Goal: Task Accomplishment & Management: Use online tool/utility

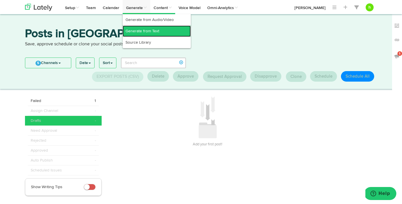
click at [135, 30] on link "Generate from Text" at bounding box center [157, 31] width 68 height 11
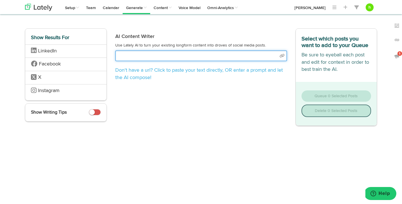
click at [125, 57] on input "text" at bounding box center [201, 56] width 172 height 11
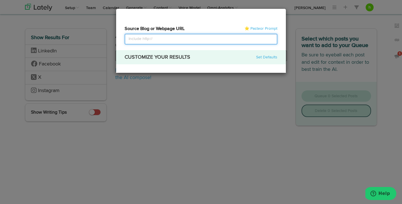
select select "natural"
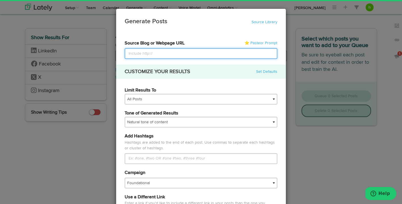
paste input "[URL][DOMAIN_NAME]"
type input "[URL][DOMAIN_NAME]"
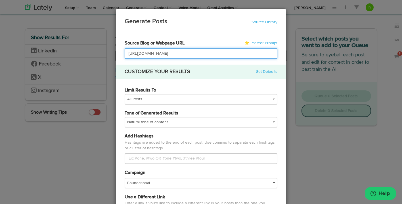
scroll to position [0, 130]
click at [135, 54] on input "[URL][DOMAIN_NAME]" at bounding box center [201, 53] width 153 height 11
type input "[URL][DOMAIN_NAME]"
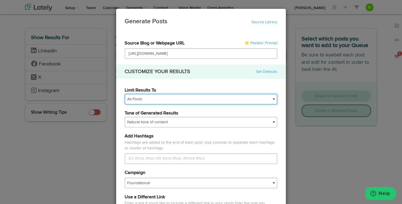
click at [162, 98] on select "All Posts Top 30 Posts Top 25 Posts Top 20 Posts Top 15 Posts Top 10 Posts" at bounding box center [201, 99] width 153 height 11
select select "30"
click at [125, 94] on select "All Posts Top 30 Posts Top 25 Posts Top 20 Posts Top 15 Posts Top 10 Posts" at bounding box center [201, 99] width 153 height 11
click at [149, 100] on select "All Posts Top 30 Posts Top 25 Posts Top 20 Posts Top 15 Posts Top 10 Posts" at bounding box center [201, 99] width 153 height 11
select select
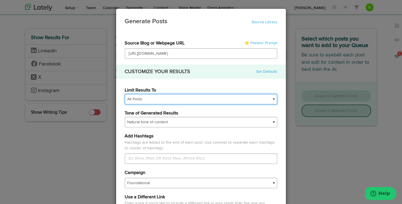
click at [125, 94] on select "All Posts Top 30 Posts Top 25 Posts Top 20 Posts Top 15 Posts Top 10 Posts" at bounding box center [201, 99] width 153 height 11
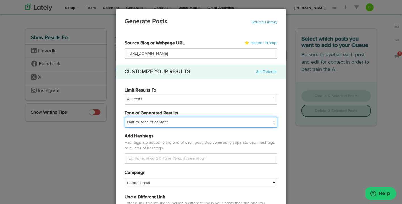
click at [147, 124] on select "My tone Official and professional Relaxed and conversational Light and humorous…" at bounding box center [201, 122] width 153 height 11
select select "brand"
click at [125, 117] on select "My tone Official and professional Relaxed and conversational Light and humorous…" at bounding box center [201, 122] width 153 height 11
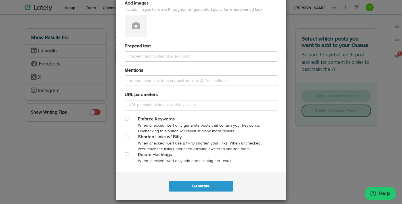
scroll to position [235, 0]
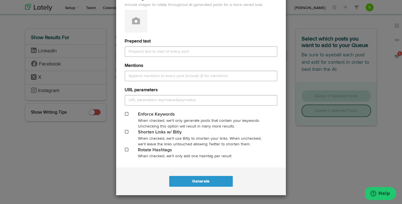
click at [141, 131] on div "Shorten Links w/ Bitly" at bounding box center [201, 132] width 126 height 7
click at [126, 133] on span at bounding box center [126, 132] width 3 height 4
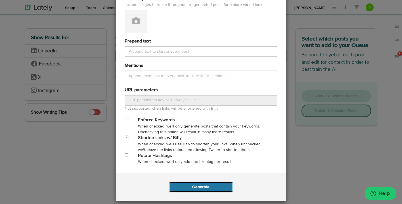
click at [197, 190] on button "Generate" at bounding box center [200, 187] width 63 height 11
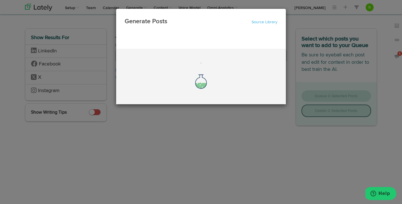
scroll to position [0, 0]
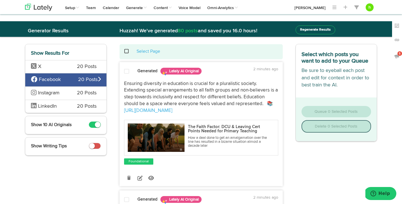
click at [71, 64] on div "X 20 Posts" at bounding box center [65, 66] width 81 height 13
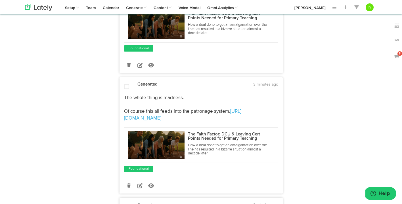
scroll to position [1936, 0]
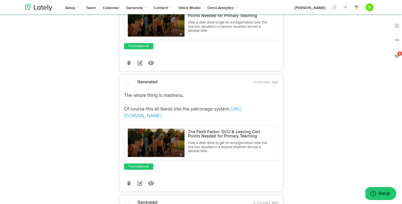
click at [127, 82] on span at bounding box center [126, 85] width 5 height 6
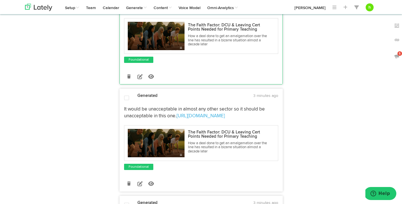
scroll to position [2050, 0]
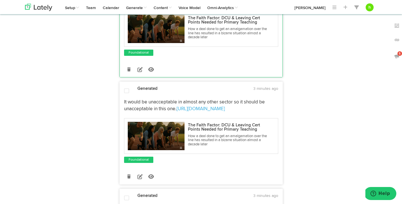
click at [125, 88] on span at bounding box center [126, 91] width 5 height 6
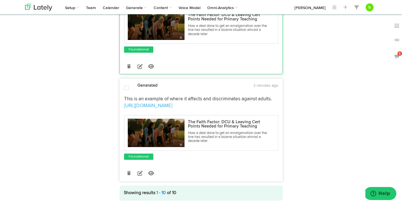
scroll to position [2164, 0]
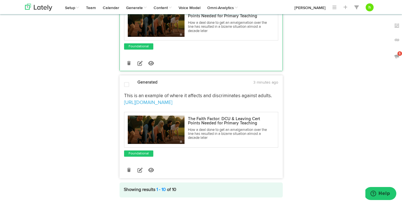
click at [127, 82] on span at bounding box center [126, 85] width 5 height 6
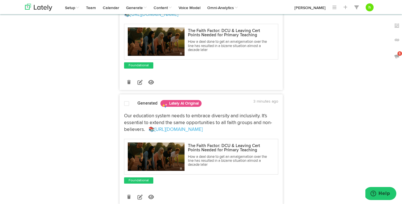
scroll to position [0, 0]
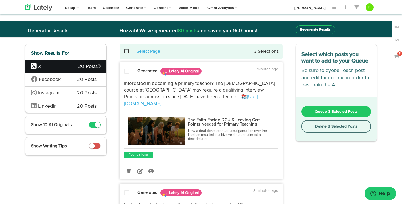
click at [340, 111] on span "Queue 3 Selected Posts" at bounding box center [336, 112] width 43 height 4
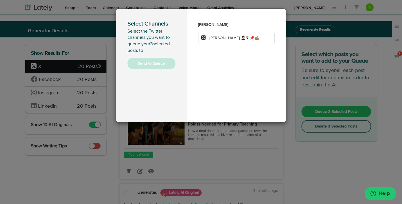
click at [231, 39] on span "[PERSON_NAME] 👨🏻‍🎓🎙📌✍🏽" at bounding box center [235, 38] width 50 height 4
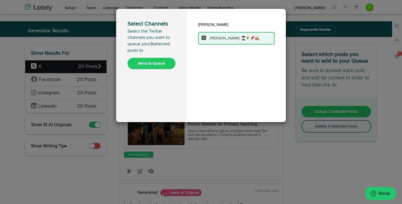
click at [162, 60] on button "Send to Queue" at bounding box center [151, 63] width 48 height 11
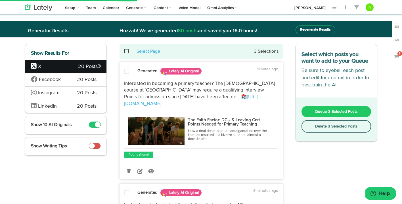
click at [63, 81] on span "Facebook" at bounding box center [49, 79] width 37 height 7
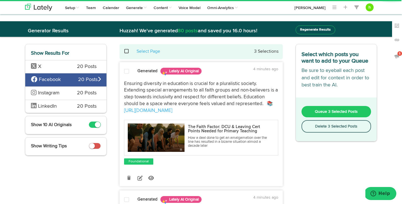
click at [94, 127] on span at bounding box center [95, 125] width 12 height 6
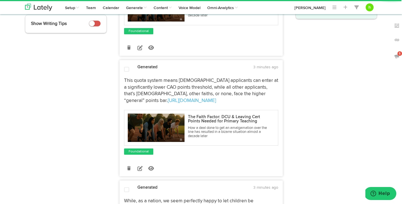
scroll to position [127, 0]
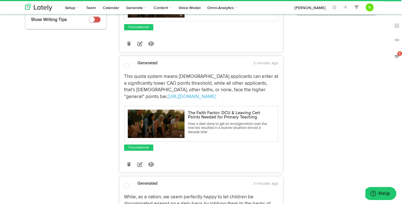
click at [128, 66] on span at bounding box center [126, 66] width 5 height 6
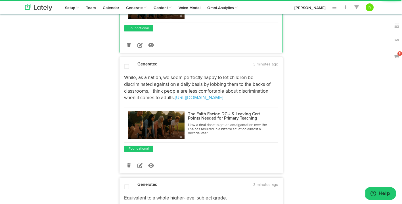
scroll to position [247, 0]
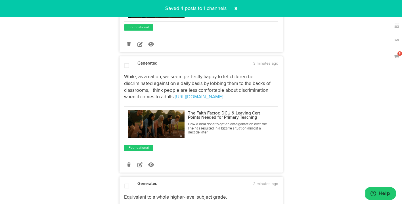
click at [125, 67] on span at bounding box center [126, 66] width 5 height 6
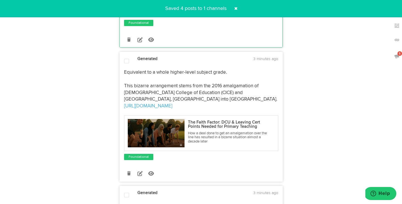
scroll to position [375, 0]
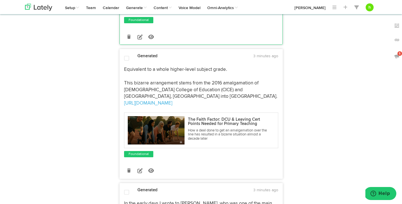
click at [125, 57] on span at bounding box center [126, 59] width 5 height 6
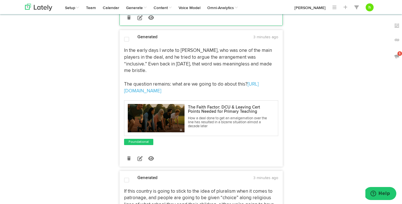
scroll to position [530, 0]
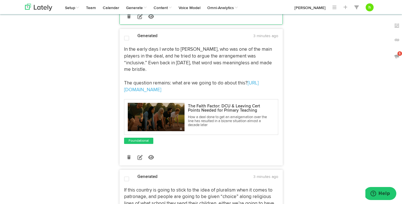
click at [127, 39] on span at bounding box center [126, 38] width 5 height 6
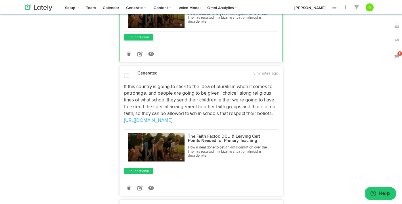
scroll to position [651, 0]
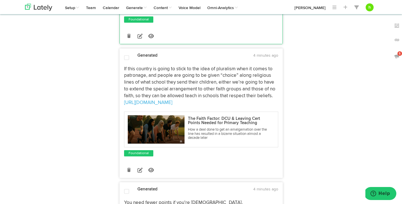
click at [126, 59] on span at bounding box center [126, 58] width 5 height 6
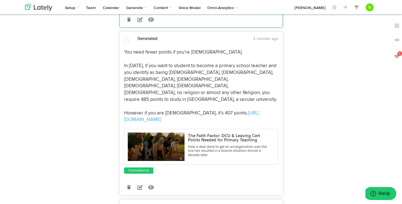
scroll to position [802, 0]
click at [127, 40] on span at bounding box center [126, 41] width 5 height 6
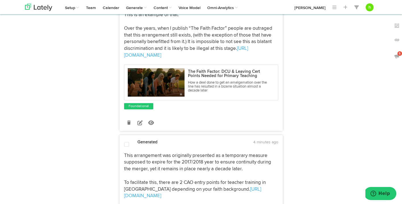
scroll to position [1044, 0]
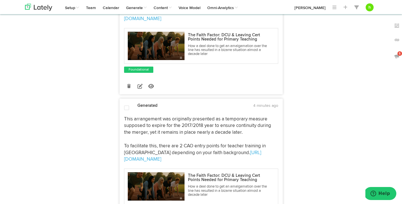
click at [128, 105] on span at bounding box center [126, 108] width 5 height 6
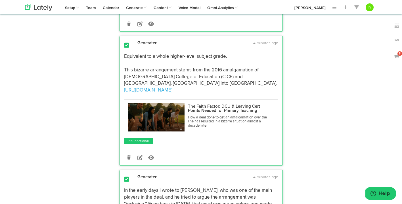
scroll to position [0, 0]
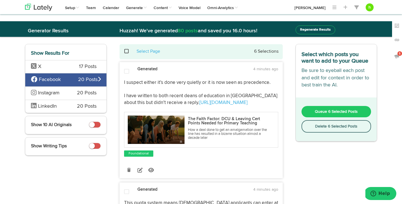
click at [340, 110] on span "Queue 6 Selected Posts" at bounding box center [336, 112] width 43 height 4
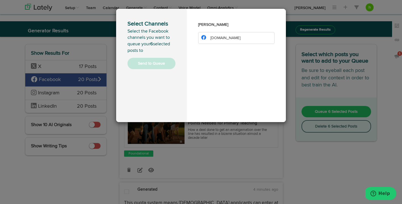
click at [210, 38] on span "[DOMAIN_NAME]" at bounding box center [225, 38] width 30 height 4
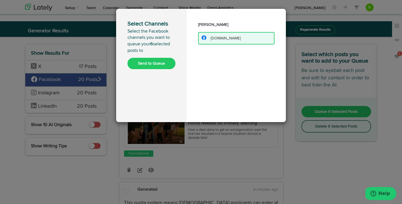
click at [153, 65] on button "Send to Queue" at bounding box center [151, 63] width 48 height 11
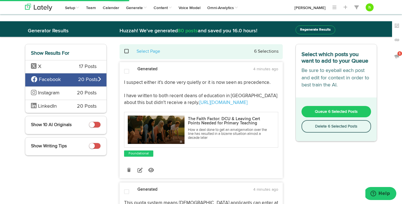
click at [65, 106] on span "LinkedIn" at bounding box center [49, 106] width 37 height 7
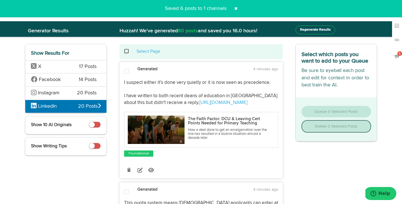
click at [71, 107] on span "LinkedIn" at bounding box center [54, 106] width 47 height 7
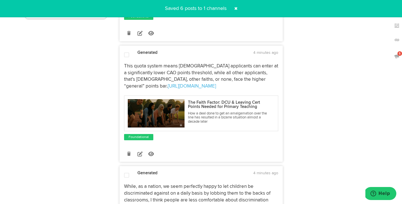
scroll to position [158, 0]
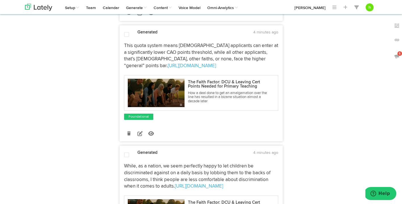
click at [126, 32] on span at bounding box center [126, 35] width 5 height 6
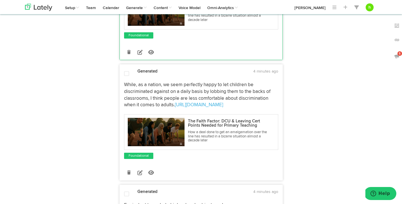
scroll to position [245, 0]
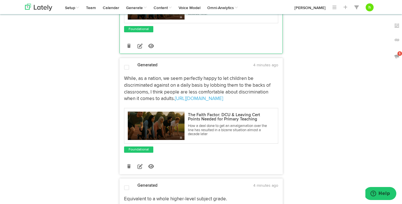
click at [128, 70] on span at bounding box center [126, 68] width 5 height 6
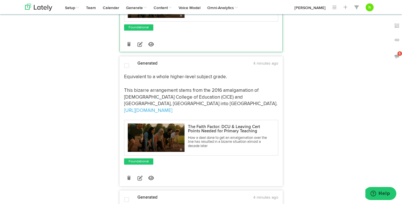
scroll to position [372, 0]
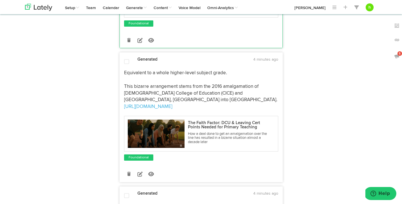
click at [127, 63] on span at bounding box center [126, 62] width 5 height 6
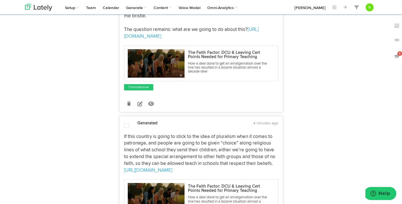
scroll to position [649, 0]
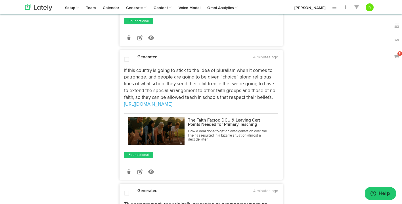
click at [125, 59] on span at bounding box center [126, 60] width 5 height 6
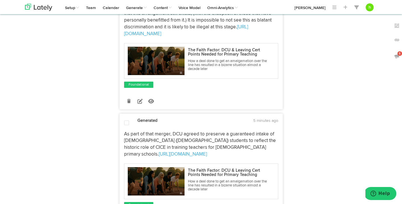
scroll to position [1043, 0]
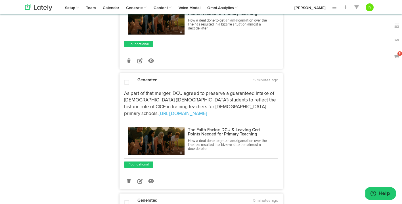
click at [125, 80] on span at bounding box center [126, 83] width 5 height 6
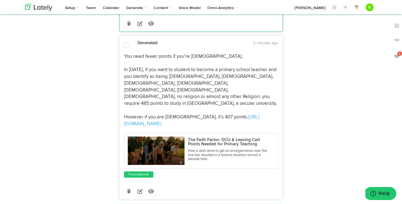
scroll to position [1208, 0]
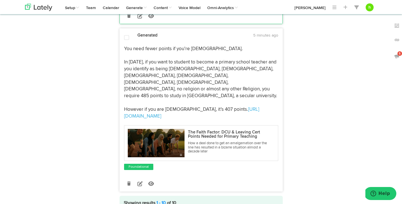
click at [126, 35] on span at bounding box center [126, 38] width 5 height 6
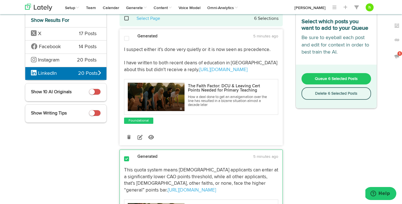
scroll to position [0, 0]
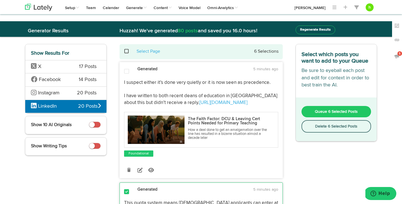
click at [351, 114] on button "Queue 6 Selected Posts" at bounding box center [337, 111] width 70 height 11
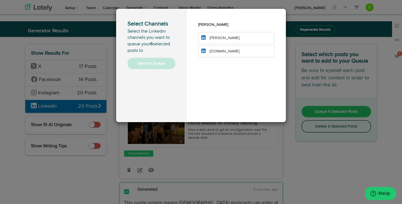
click at [231, 32] on div "[PERSON_NAME] [PERSON_NAME] [DOMAIN_NAME]" at bounding box center [236, 38] width 76 height 37
click at [230, 37] on span "[PERSON_NAME]" at bounding box center [225, 38] width 30 height 4
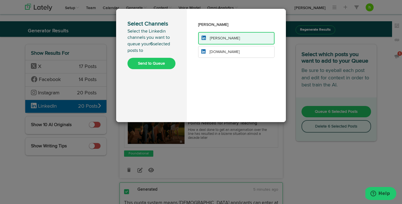
click at [225, 50] on span "[DOMAIN_NAME]" at bounding box center [225, 52] width 30 height 4
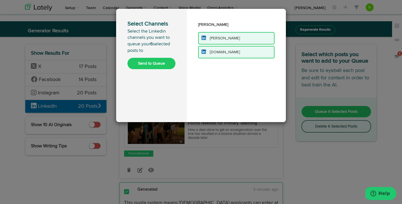
click at [154, 66] on button "Send to Queue" at bounding box center [151, 63] width 48 height 11
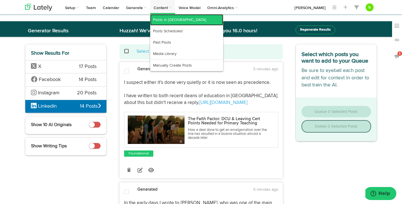
click at [159, 17] on link "Posts in [GEOGRAPHIC_DATA]" at bounding box center [186, 19] width 73 height 11
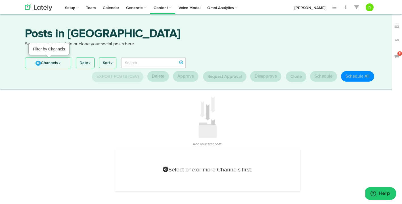
click at [52, 62] on link "0 Channels" at bounding box center [48, 63] width 46 height 10
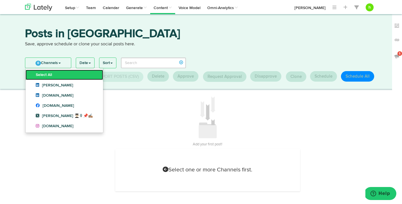
click at [48, 73] on link "Select All" at bounding box center [65, 75] width 78 height 10
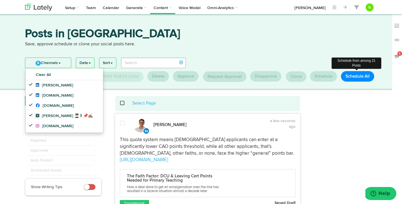
click at [355, 76] on button "Schedule All" at bounding box center [357, 76] width 33 height 11
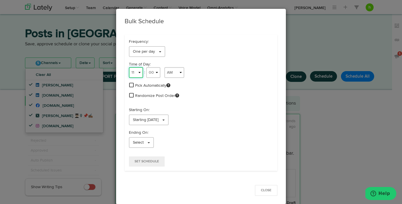
click at [135, 74] on select "1 2 3 4 5 6 7 8 9 10 11 12" at bounding box center [136, 72] width 14 height 11
select select "8"
click at [129, 67] on select "1 2 3 4 5 6 7 8 9 10 11 12" at bounding box center [136, 72] width 14 height 11
click at [150, 71] on select "00 01 02 03 04 05 06 07 08 09 10 11 12 13 14 15 16 17 18 19 20 21 22 23 24 25 2…" at bounding box center [153, 72] width 14 height 11
select select "22"
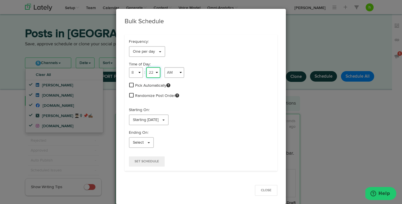
click at [146, 67] on select "00 01 02 03 04 05 06 07 08 09 10 11 12 13 14 15 16 17 18 19 20 21 22 23 24 25 2…" at bounding box center [153, 72] width 14 height 11
click at [175, 73] on select "AM PM" at bounding box center [174, 72] width 20 height 11
select select "PM"
click at [164, 67] on select "AM PM" at bounding box center [174, 72] width 20 height 11
click at [131, 95] on span at bounding box center [131, 95] width 5 height 5
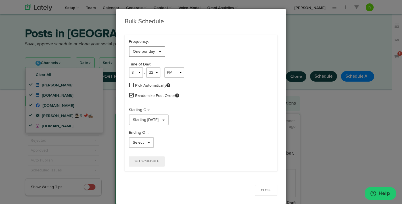
click at [143, 53] on span "One per day" at bounding box center [144, 52] width 22 height 4
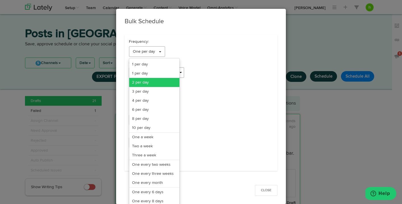
click at [139, 79] on link "2 per day" at bounding box center [154, 82] width 50 height 9
select select "11"
select select "6"
select select "PM"
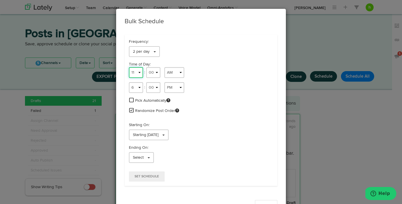
click at [135, 71] on select "1 2 3 4 5 6 7 8 9 10 11 12" at bounding box center [136, 72] width 14 height 11
select select "6"
click at [129, 67] on select "1 2 3 4 5 6 7 8 9 10 11 12" at bounding box center [136, 72] width 14 height 11
click at [154, 72] on select "00 01 02 03 04 05 06 07 08 09 10 11 12 13 14 15 16 17 18 19 20 21 22 23 24 25 2…" at bounding box center [153, 72] width 14 height 11
select select "48"
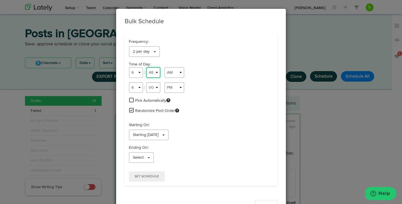
click at [146, 67] on select "00 01 02 03 04 05 06 07 08 09 10 11 12 13 14 15 16 17 18 19 20 21 22 23 24 25 2…" at bounding box center [153, 72] width 14 height 11
click at [136, 89] on select "1 2 3 4 5 6 7 8 9 10 11 12" at bounding box center [136, 87] width 14 height 11
select select "8"
click at [129, 82] on select "1 2 3 4 5 6 7 8 9 10 11 12" at bounding box center [136, 87] width 14 height 11
click at [154, 88] on select "00 01 02 03 04 05 06 07 08 09 10 11 12 13 14 15 16 17 18 19 20 21 22 23 24 25 2…" at bounding box center [153, 87] width 14 height 11
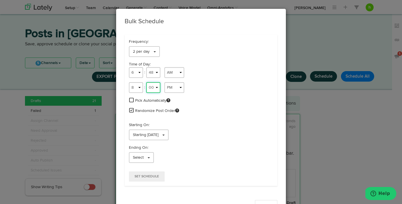
select select "27"
click at [146, 82] on select "00 01 02 03 04 05 06 07 08 09 10 11 12 13 14 15 16 17 18 19 20 21 22 23 24 25 2…" at bounding box center [153, 87] width 14 height 11
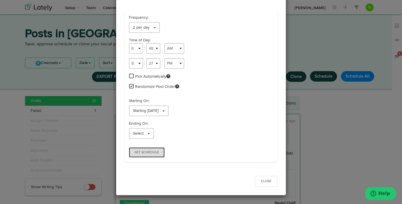
click at [148, 151] on span "Set Schedule" at bounding box center [147, 152] width 24 height 3
